Goal: Task Accomplishment & Management: Use online tool/utility

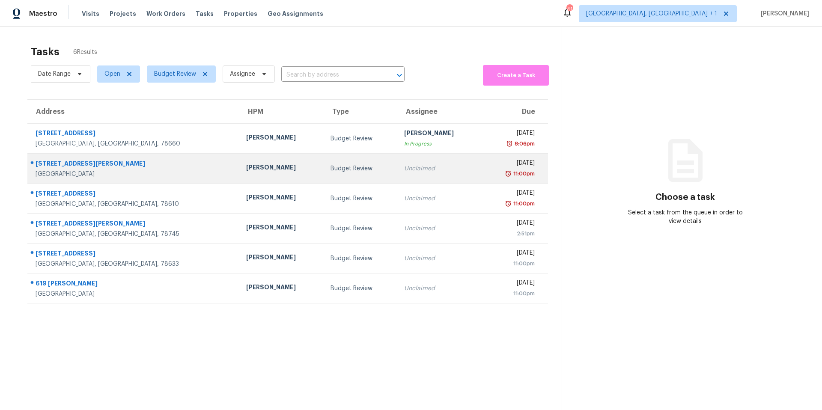
click at [86, 162] on div "142 Camelia Pkwy" at bounding box center [134, 164] width 197 height 11
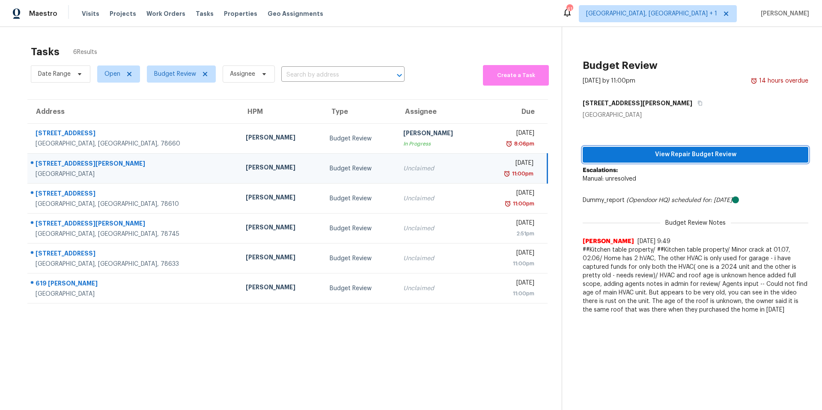
click at [690, 150] on span "View Repair Budget Review" at bounding box center [696, 154] width 212 height 11
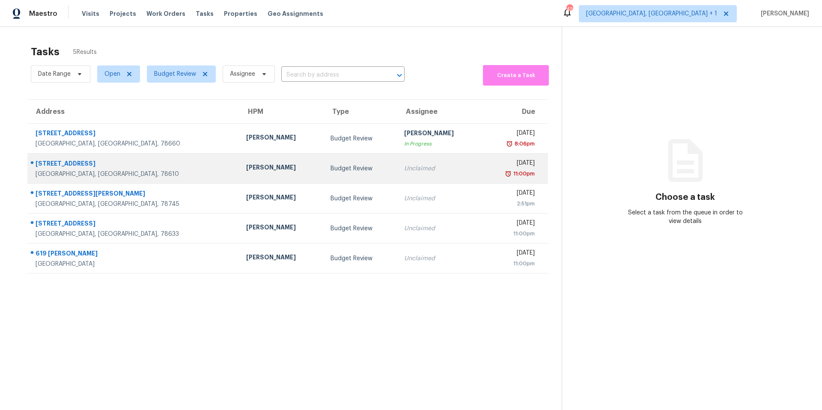
click at [246, 164] on div "[PERSON_NAME]" at bounding box center [281, 168] width 70 height 11
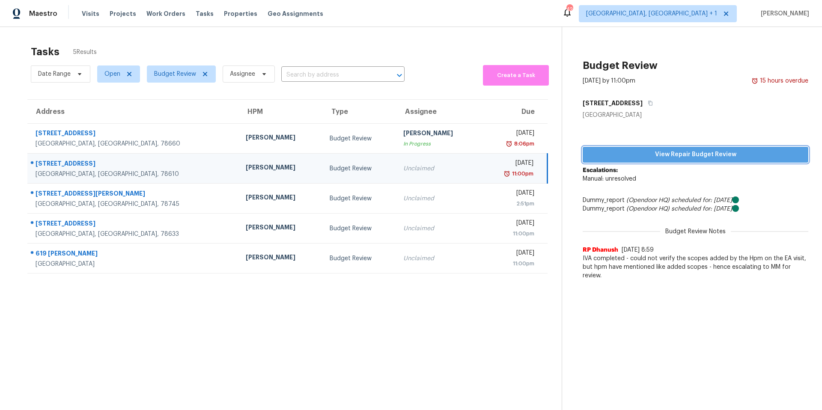
click at [629, 154] on span "View Repair Budget Review" at bounding box center [696, 154] width 212 height 11
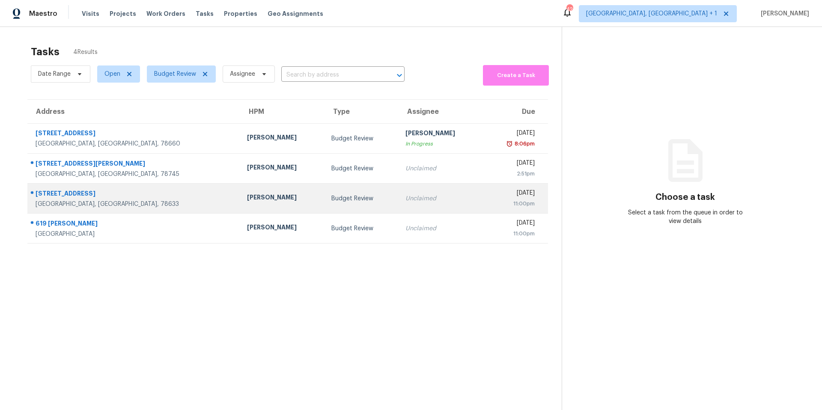
click at [147, 198] on div "[STREET_ADDRESS]" at bounding box center [135, 194] width 198 height 11
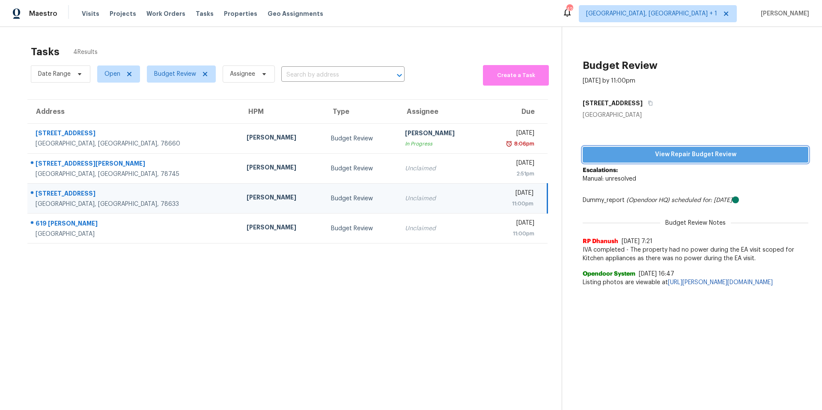
click at [620, 152] on span "View Repair Budget Review" at bounding box center [696, 154] width 212 height 11
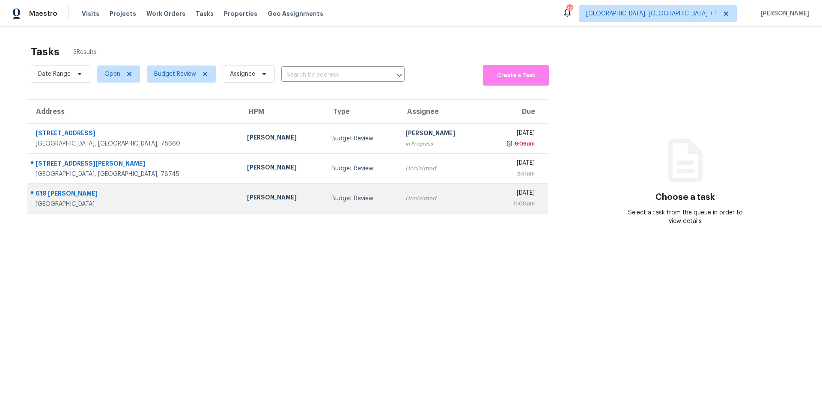
click at [247, 200] on div "Martin Chagolla" at bounding box center [282, 198] width 71 height 11
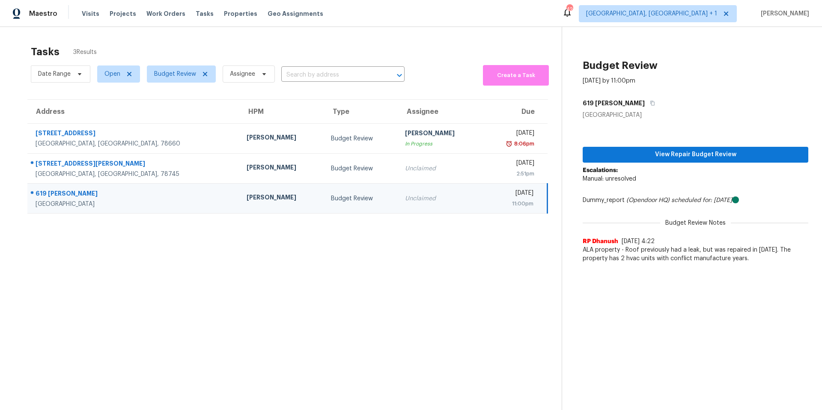
click at [247, 197] on div "[PERSON_NAME]" at bounding box center [282, 198] width 71 height 11
click at [625, 153] on span "View Repair Budget Review" at bounding box center [696, 154] width 212 height 11
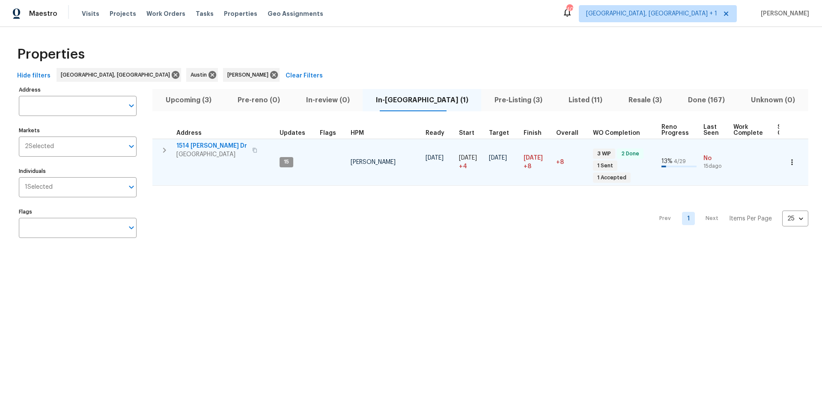
click at [215, 144] on span "1514 Barcus Dr" at bounding box center [211, 146] width 71 height 9
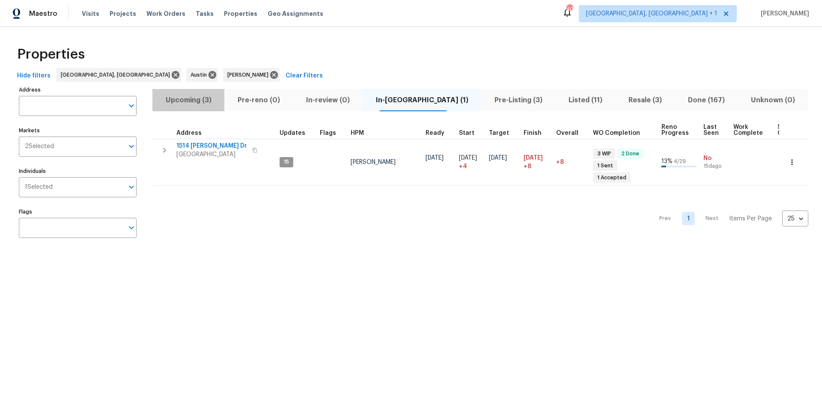
click at [190, 103] on span "Upcoming (3)" at bounding box center [189, 100] width 62 height 12
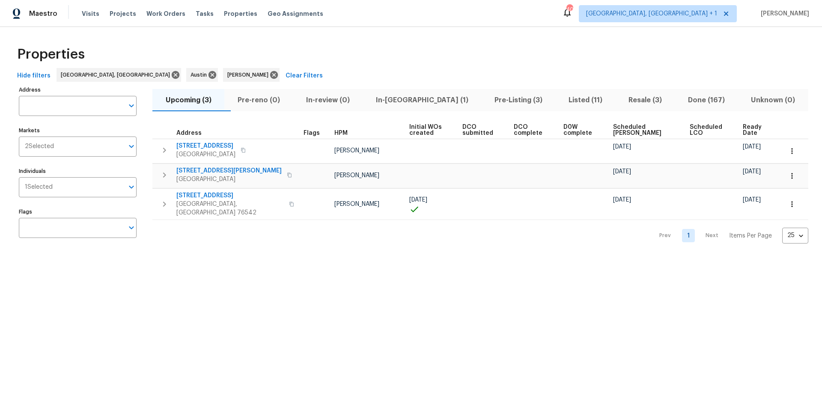
click at [629, 127] on span "Scheduled COE" at bounding box center [644, 130] width 62 height 12
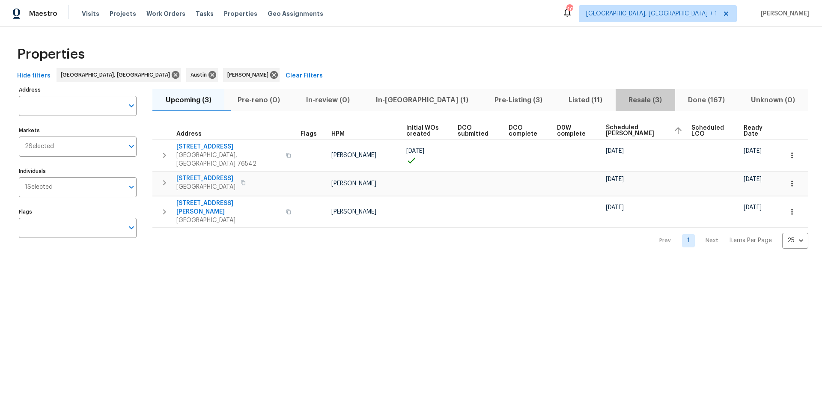
click at [622, 98] on span "Resale (3)" at bounding box center [645, 100] width 49 height 12
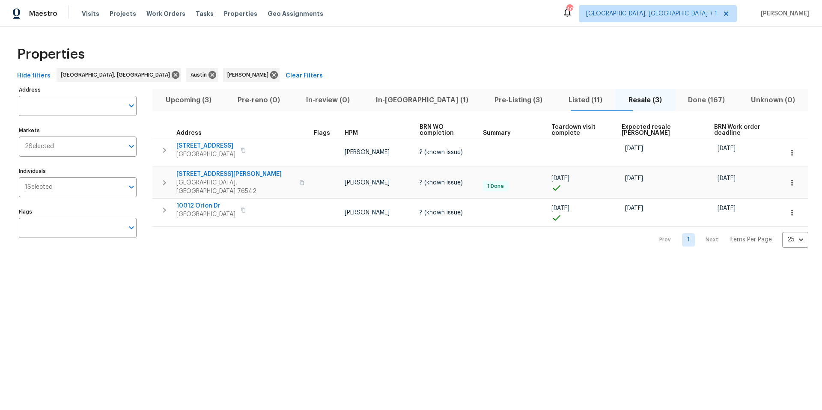
click at [624, 128] on span "Expected resale COE" at bounding box center [660, 130] width 77 height 12
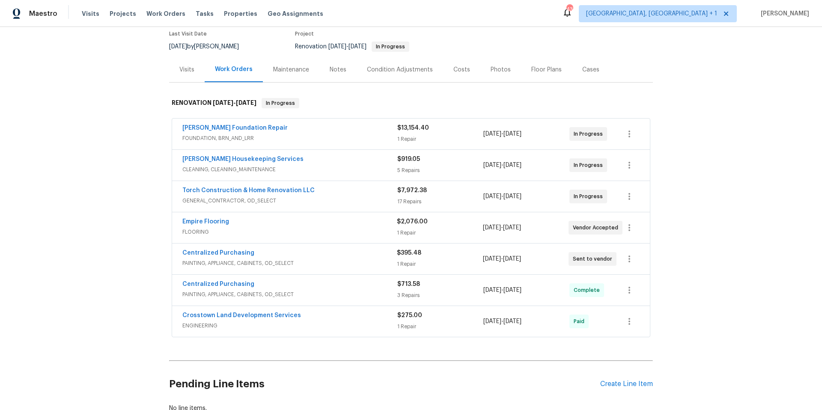
scroll to position [140, 0]
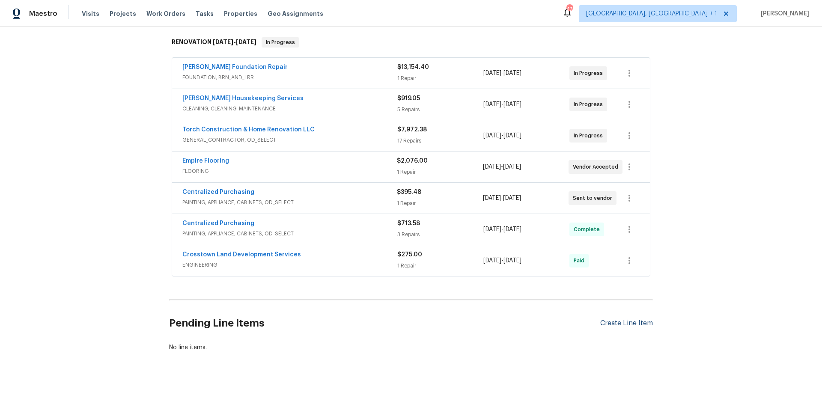
click at [633, 319] on div "Create Line Item" at bounding box center [626, 323] width 53 height 8
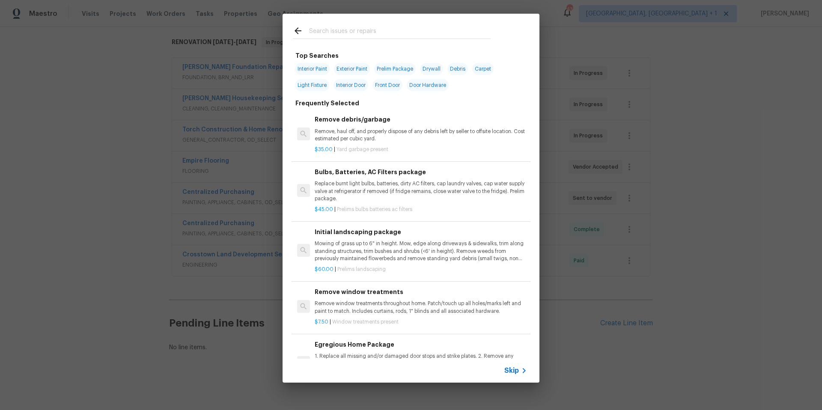
click at [338, 28] on input "text" at bounding box center [400, 32] width 182 height 13
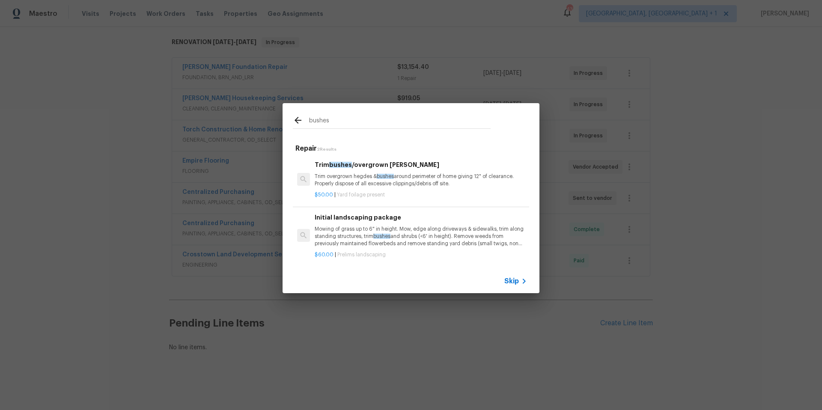
type input "bushes"
click at [360, 185] on p "Trim overgrown hegdes & bushes around perimeter of home giving 12" of clearance…" at bounding box center [421, 180] width 212 height 15
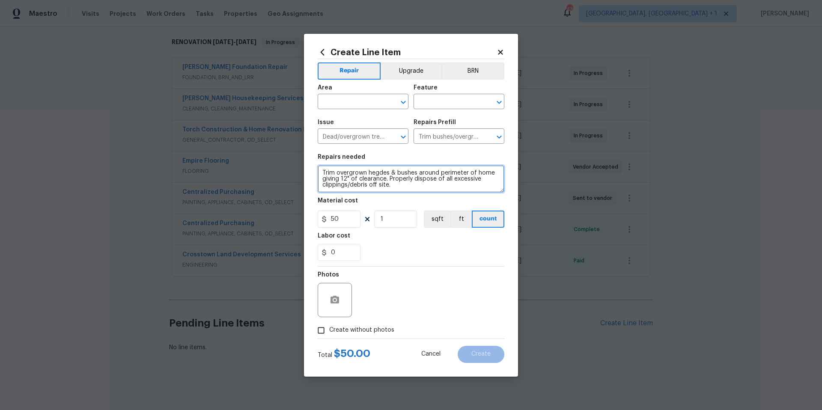
drag, startPoint x: 392, startPoint y: 188, endPoint x: 313, endPoint y: 163, distance: 83.1
click at [313, 163] on div "Create Line Item Repair Upgrade BRN Area ​ Feature ​ Issue Dead/overgrown tree …" at bounding box center [411, 205] width 214 height 343
click at [500, 54] on icon at bounding box center [501, 52] width 8 height 8
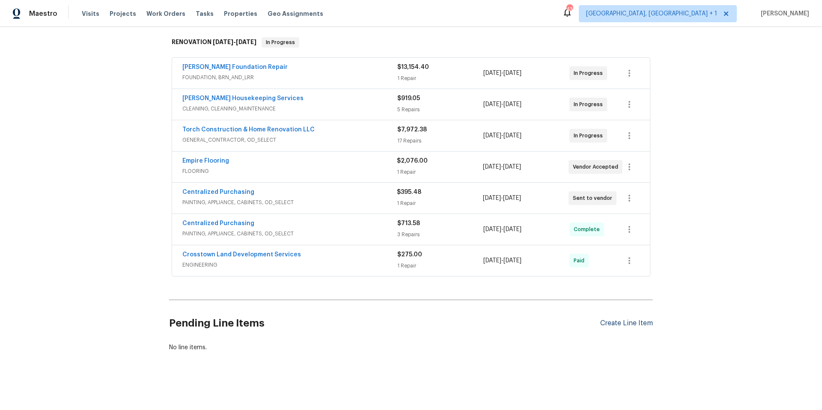
click at [604, 319] on div "Create Line Item" at bounding box center [626, 323] width 53 height 8
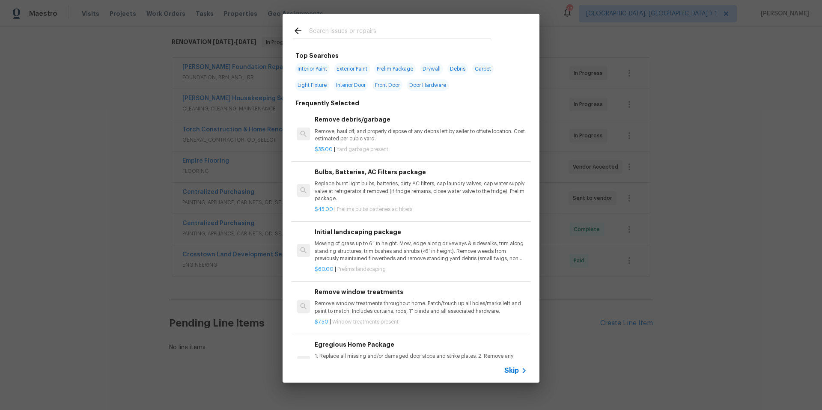
click at [348, 31] on input "text" at bounding box center [400, 32] width 182 height 13
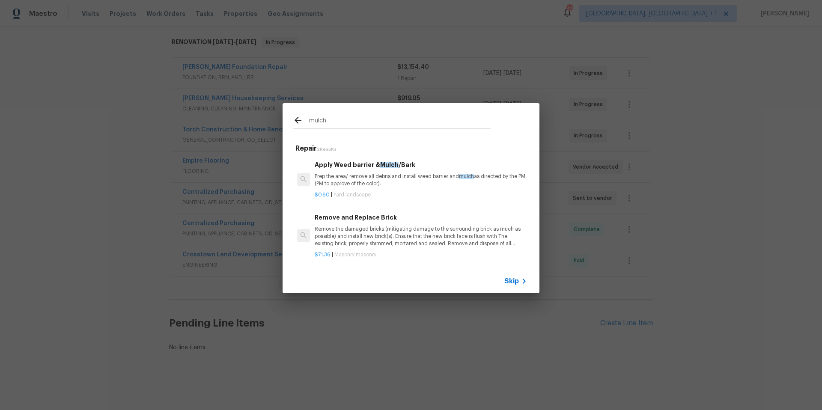
type input "mulch"
click at [365, 172] on div "Apply Weed barrier & Mulch /Bark Prep the area/ remove all debris and install w…" at bounding box center [421, 174] width 212 height 28
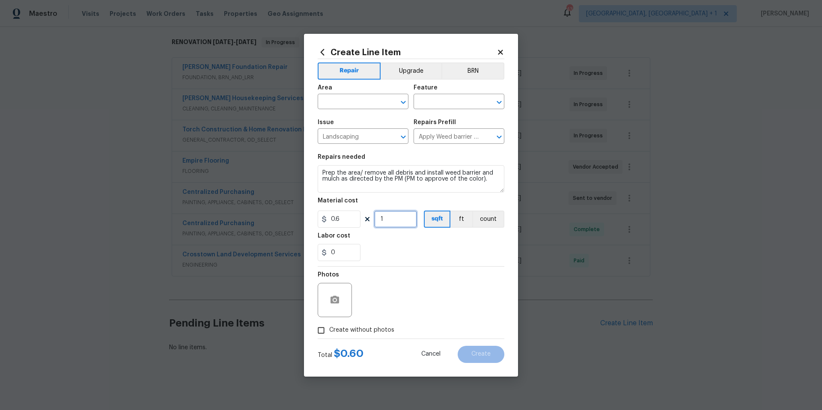
drag, startPoint x: 387, startPoint y: 221, endPoint x: 373, endPoint y: 218, distance: 14.9
click at [373, 218] on div "0.6 1 sqft ft count" at bounding box center [411, 219] width 187 height 17
type input "120"
drag, startPoint x: 495, startPoint y: 180, endPoint x: 299, endPoint y: 166, distance: 196.2
click at [299, 166] on div "Create Line Item Repair Upgrade BRN Area ​ Feature ​ Issue Landscaping ​ Repair…" at bounding box center [411, 205] width 822 height 410
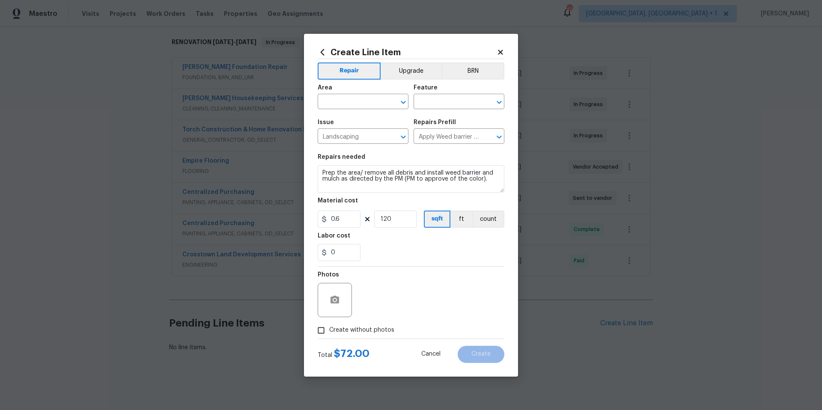
click at [501, 54] on icon at bounding box center [501, 52] width 8 height 8
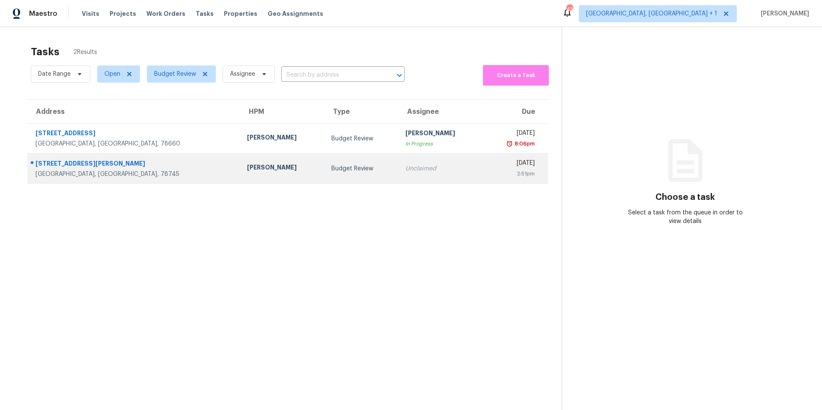
click at [247, 173] on div "[PERSON_NAME]" at bounding box center [282, 168] width 71 height 11
